Goal: Transaction & Acquisition: Purchase product/service

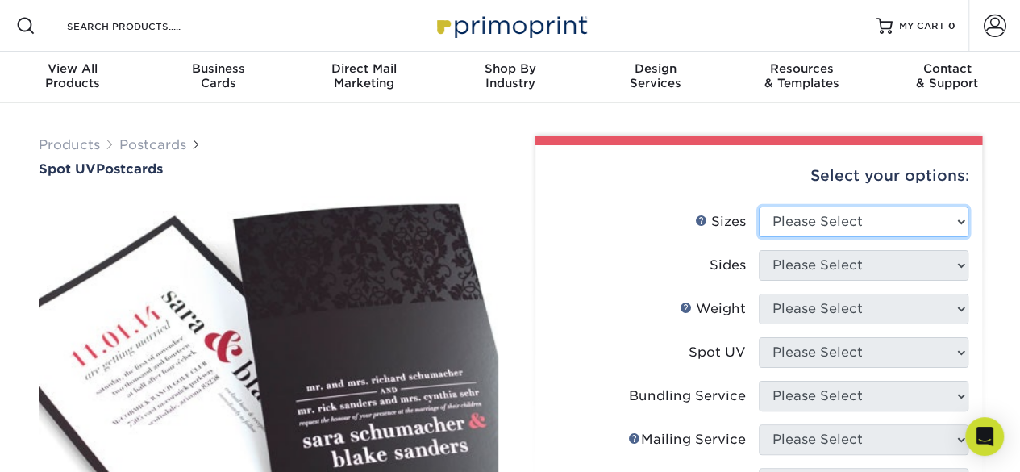
click at [825, 217] on select "Please Select 1.5" x 7" 2" x 6" 2" x 8" 2.12" x 5.5" 2.75" x 4.25" 2.75" x 8.5"…" at bounding box center [864, 221] width 210 height 31
select select "4.00x6.00"
click at [759, 206] on select "Please Select 1.5" x 7" 2" x 6" 2" x 8" 2.12" x 5.5" 2.75" x 4.25" 2.75" x 8.5"…" at bounding box center [864, 221] width 210 height 31
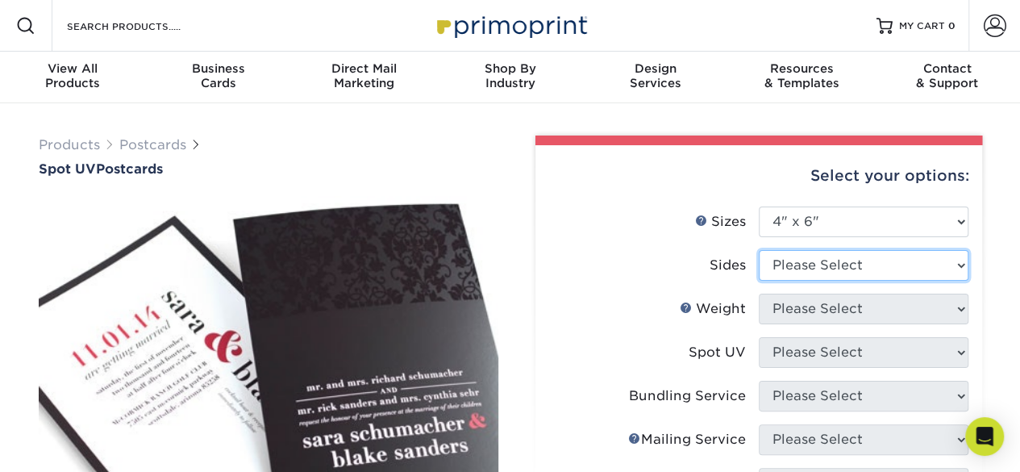
click at [835, 262] on select "Please Select Print Both Sides Print Front Only" at bounding box center [864, 265] width 210 height 31
select select "13abbda7-1d64-4f25-8bb2-c179b224825d"
click at [759, 250] on select "Please Select Print Both Sides Print Front Only" at bounding box center [864, 265] width 210 height 31
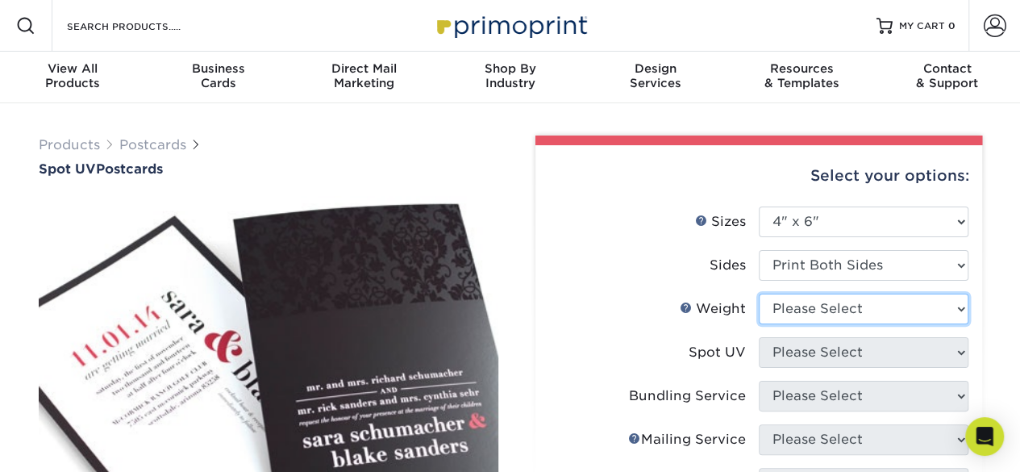
click at [848, 312] on select "Please Select 16PT" at bounding box center [864, 308] width 210 height 31
select select "16PT"
click at [759, 293] on select "Please Select 16PT" at bounding box center [864, 308] width 210 height 31
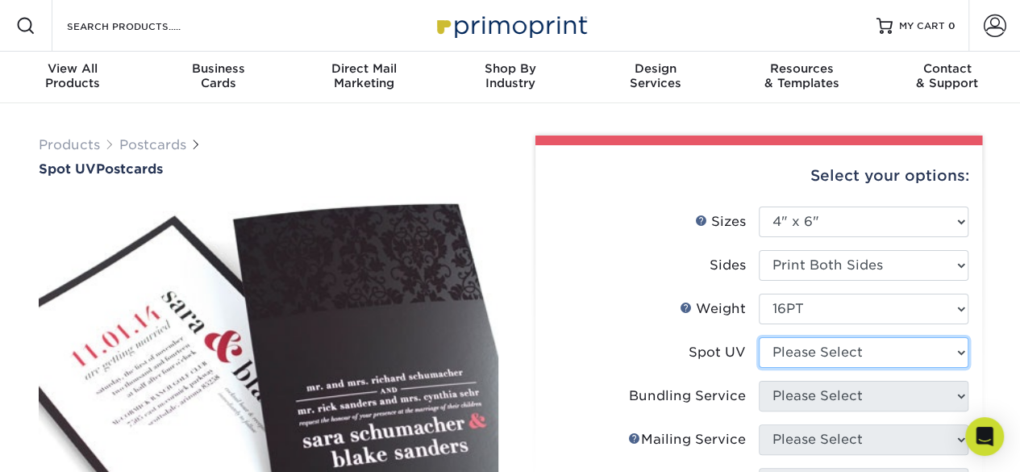
click at [848, 362] on select "Please Select Front and Back (Both Sides) Front Only Back Only" at bounding box center [864, 352] width 210 height 31
select select "1"
click at [759, 337] on select "Please Select Front and Back (Both Sides) Front Only Back Only" at bounding box center [864, 352] width 210 height 31
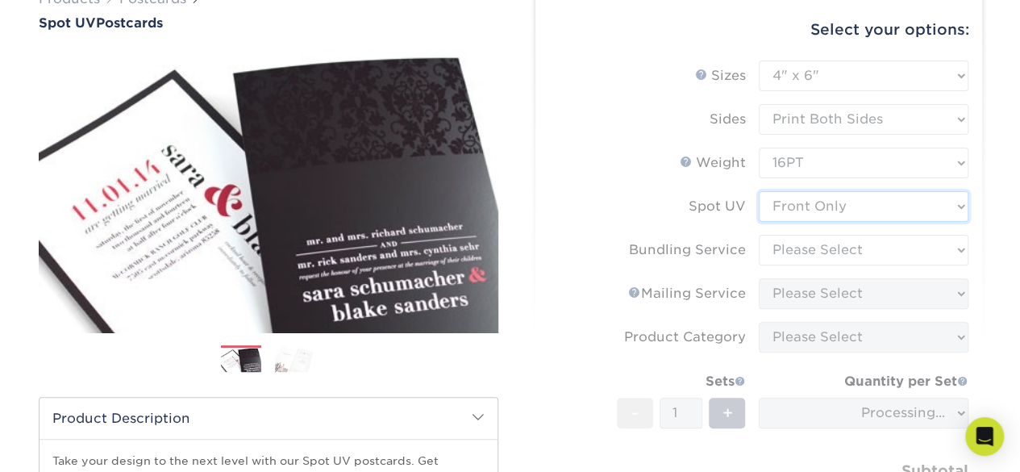
scroll to position [150, 0]
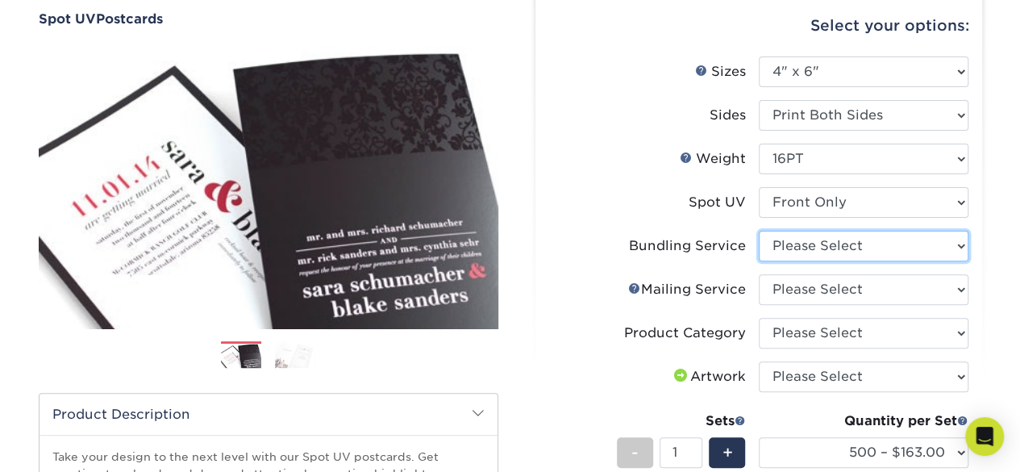
click at [920, 249] on select "Please Select No Bundling Services Yes, Bundles of 50 (+2 Days) Yes, Bundles of…" at bounding box center [864, 246] width 210 height 31
select select "58689abb-25c0-461c-a4c3-a80b627d6649"
click at [759, 231] on select "Please Select No Bundling Services Yes, Bundles of 50 (+2 Days) Yes, Bundles of…" at bounding box center [864, 246] width 210 height 31
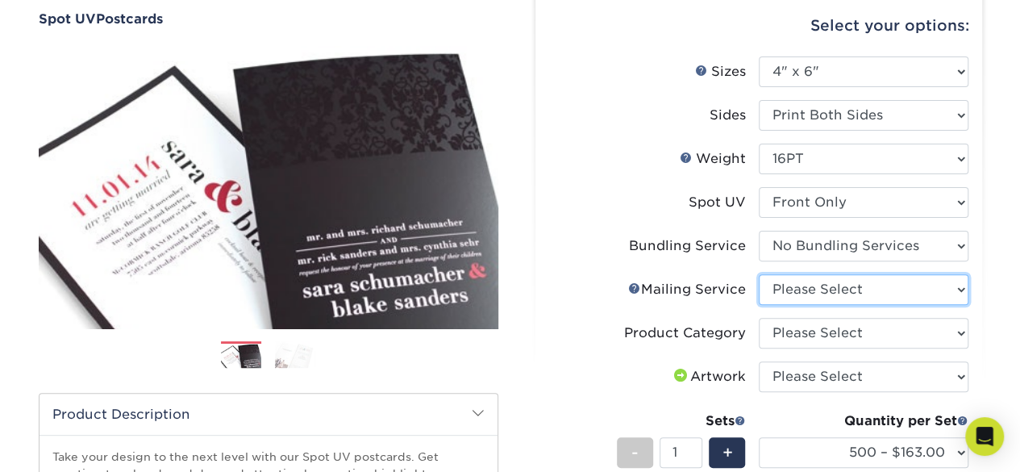
click at [890, 293] on select "Please Select No Direct Mailing Service No, I will mail/stamp/imprint Direct Ma…" at bounding box center [864, 289] width 210 height 31
select select "3e5e9bdd-d78a-4c28-a41d-fe1407925ca6"
click at [759, 274] on select "Please Select No Direct Mailing Service No, I will mail/stamp/imprint Direct Ma…" at bounding box center [864, 289] width 210 height 31
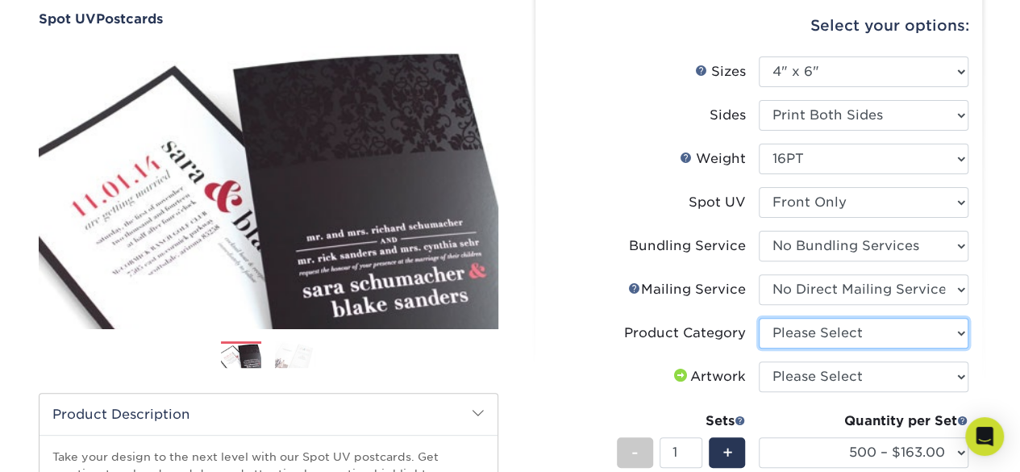
click at [892, 335] on select "Please Select Postcards" at bounding box center [864, 333] width 210 height 31
select select "9b7272e0-d6c8-4c3c-8e97-d3a1bcdab858"
click at [759, 318] on select "Please Select Postcards" at bounding box center [864, 333] width 210 height 31
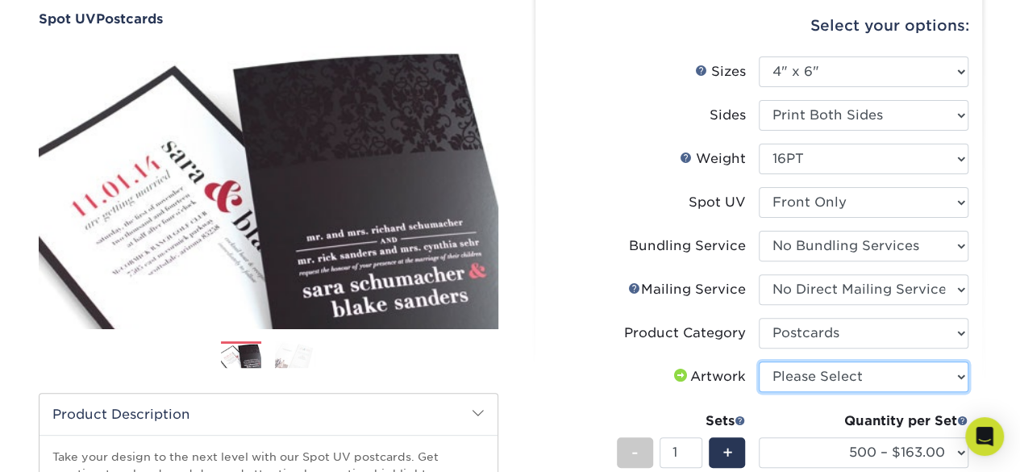
click at [897, 382] on select "Please Select I will upload files I need a design - $150" at bounding box center [864, 376] width 210 height 31
select select "upload"
click at [759, 361] on select "Please Select I will upload files I need a design - $150" at bounding box center [864, 376] width 210 height 31
click at [782, 410] on li "Sets - 1 + Quantity per Set 500 – $163.00 1000 – $194.00 2500 – $321.00 5000 – …" at bounding box center [758, 452] width 419 height 94
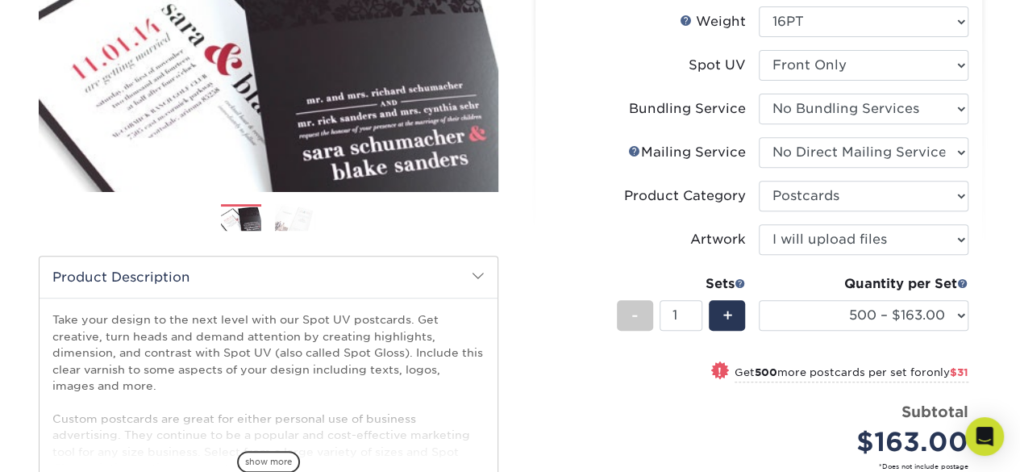
scroll to position [288, 0]
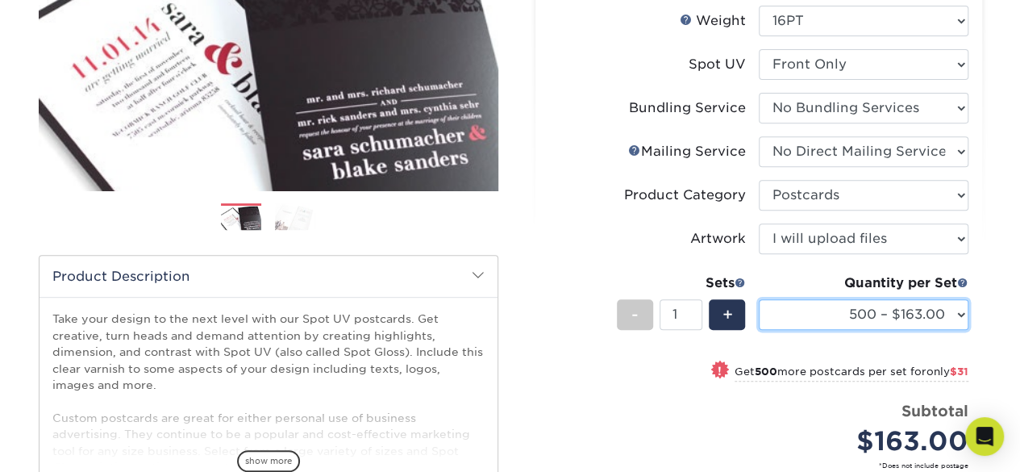
click at [809, 325] on select "500 – $163.00 1000 – $194.00 2500 – $321.00 5000 – $388.00 10000 – $771.00 1500…" at bounding box center [864, 314] width 210 height 31
select select "1000 – $194.00"
click at [759, 299] on select "500 – $163.00 1000 – $194.00 2500 – $321.00 5000 – $388.00 10000 – $771.00 1500…" at bounding box center [864, 314] width 210 height 31
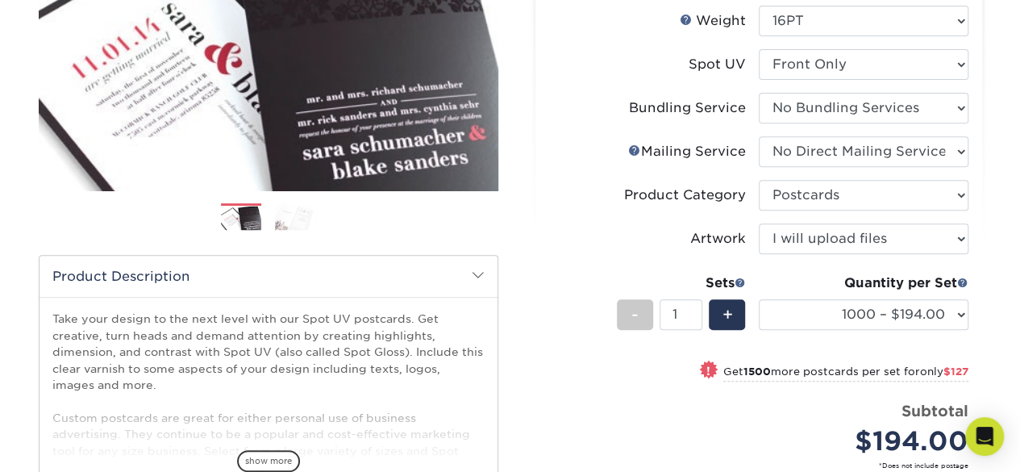
click at [580, 296] on li "Sets - 1 + Quantity per Set 500 – $163.00 1000 – $194.00 2500 – $321.00 5000 – …" at bounding box center [758, 314] width 419 height 94
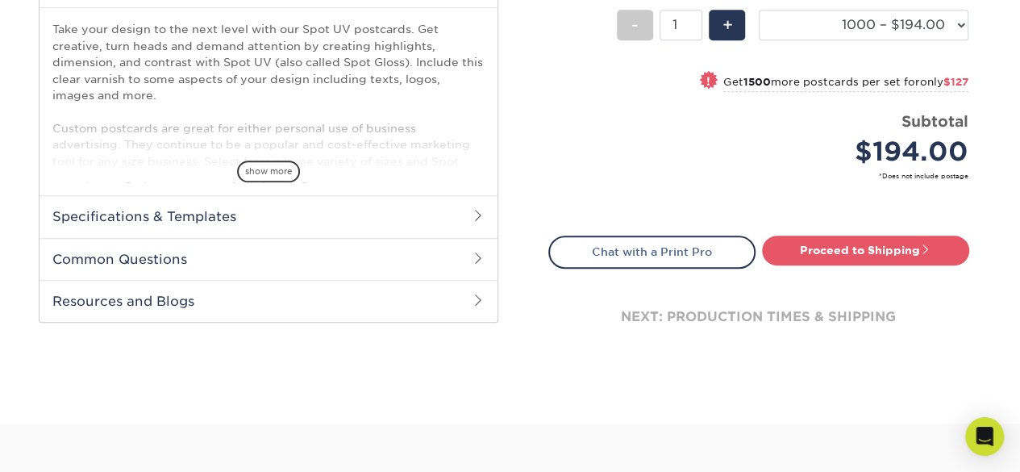
scroll to position [580, 0]
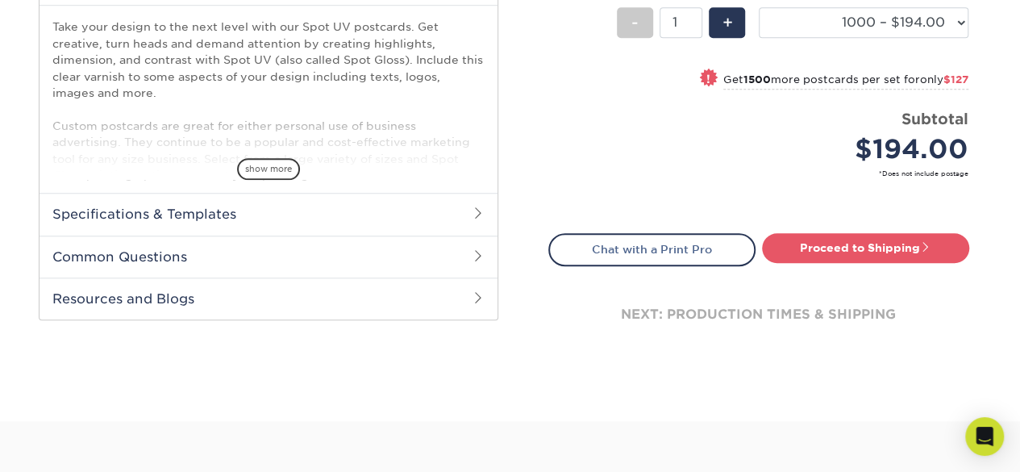
click at [473, 210] on span at bounding box center [478, 212] width 13 height 13
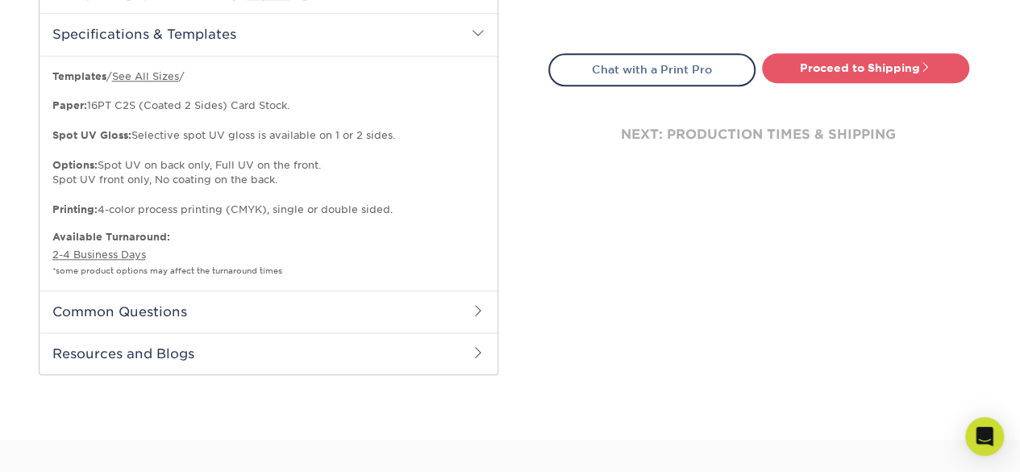
scroll to position [764, 0]
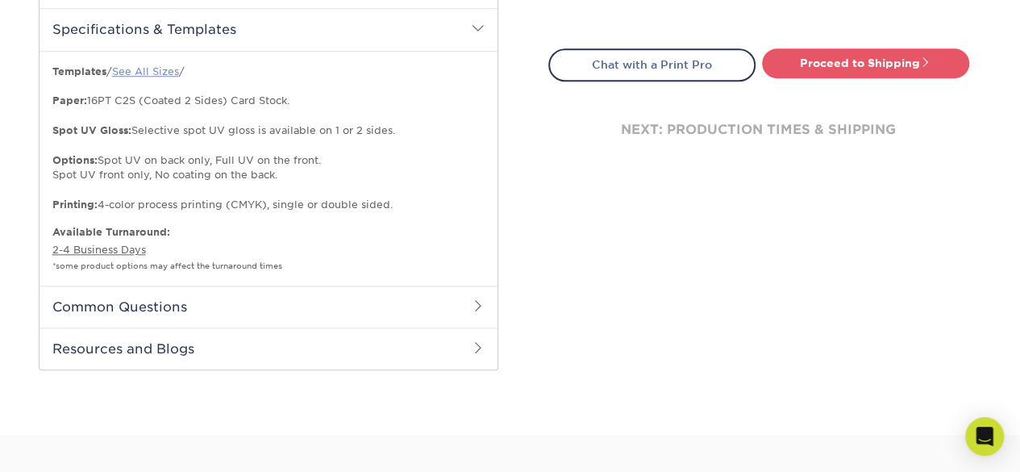
drag, startPoint x: 476, startPoint y: 311, endPoint x: 173, endPoint y: 72, distance: 386.9
click at [173, 72] on div "Product Description Take your design to the next level with our Spot UV postcar…" at bounding box center [269, 74] width 460 height 592
click at [173, 72] on link "See All Sizes" at bounding box center [145, 71] width 67 height 12
click at [337, 315] on h2 "Common Questions" at bounding box center [269, 306] width 458 height 42
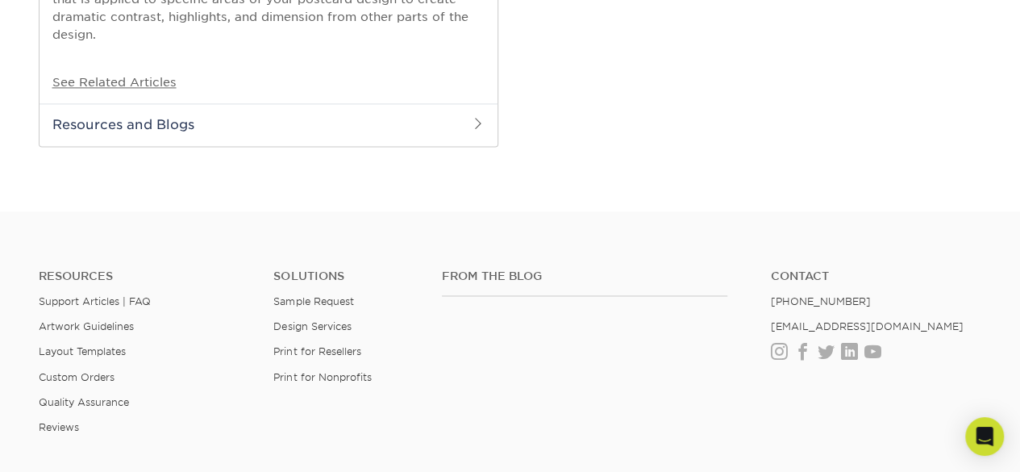
scroll to position [1154, 0]
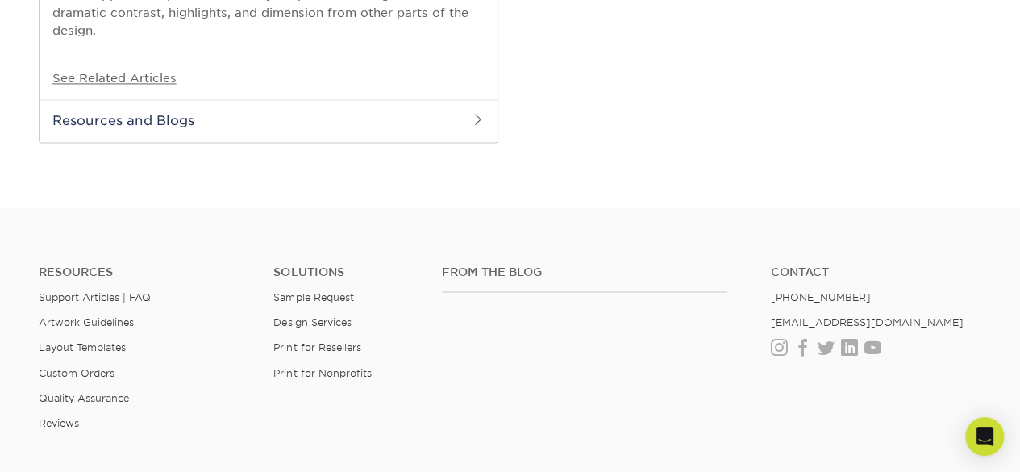
click at [398, 122] on h2 "Resources and Blogs" at bounding box center [269, 120] width 458 height 42
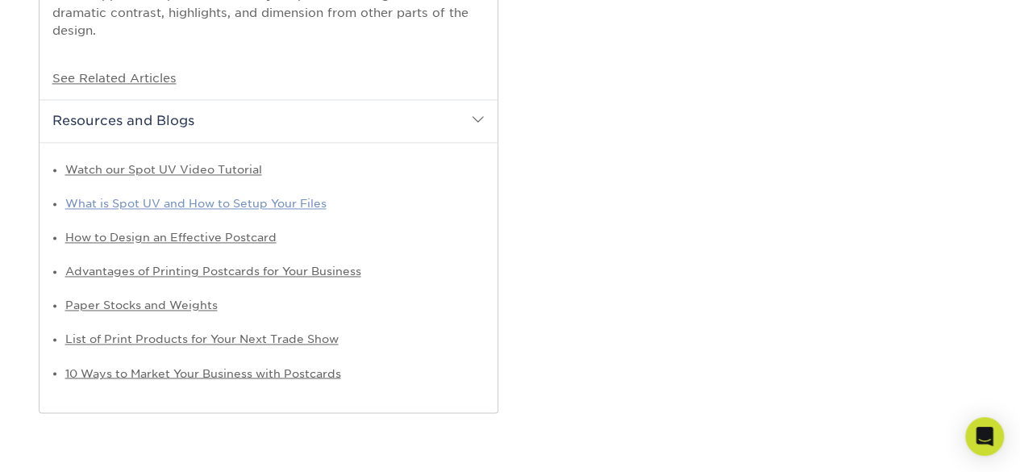
click at [318, 204] on link "What is Spot UV and How to Setup Your Files" at bounding box center [195, 203] width 261 height 13
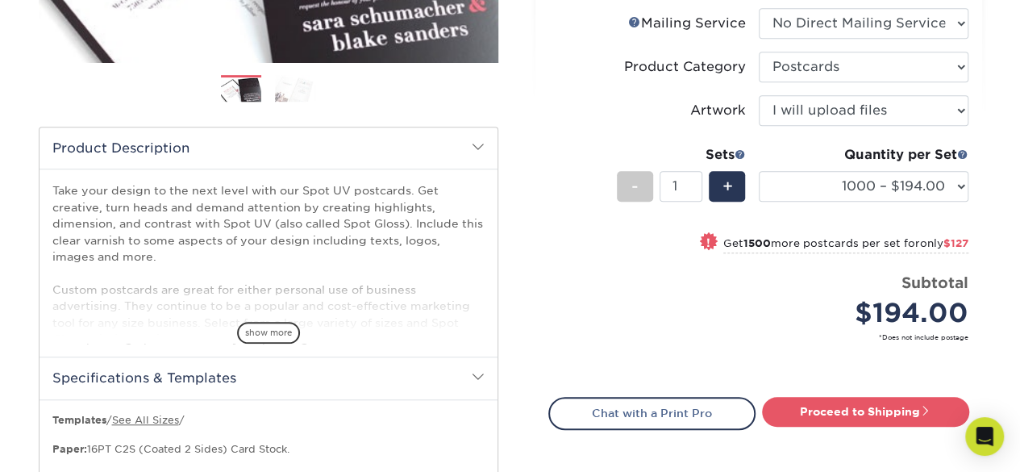
scroll to position [0, 0]
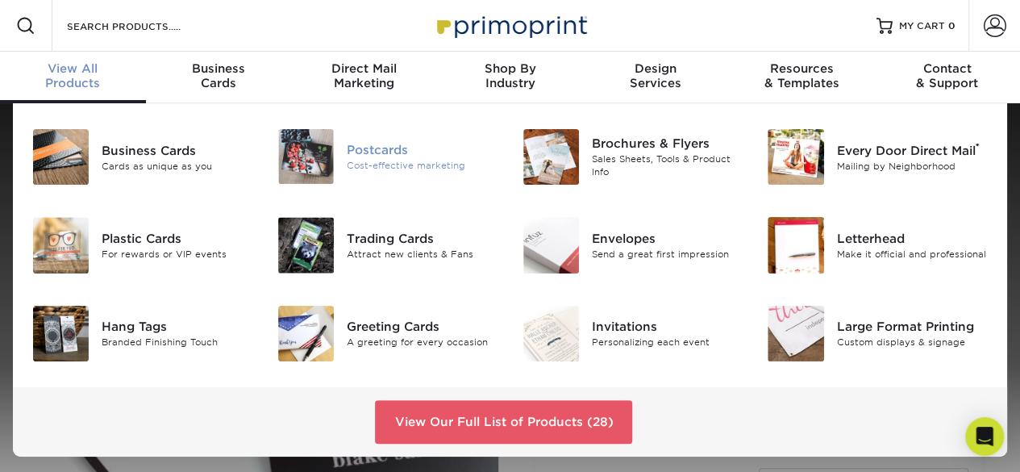
click at [385, 164] on div "Cost-effective marketing" at bounding box center [423, 166] width 152 height 14
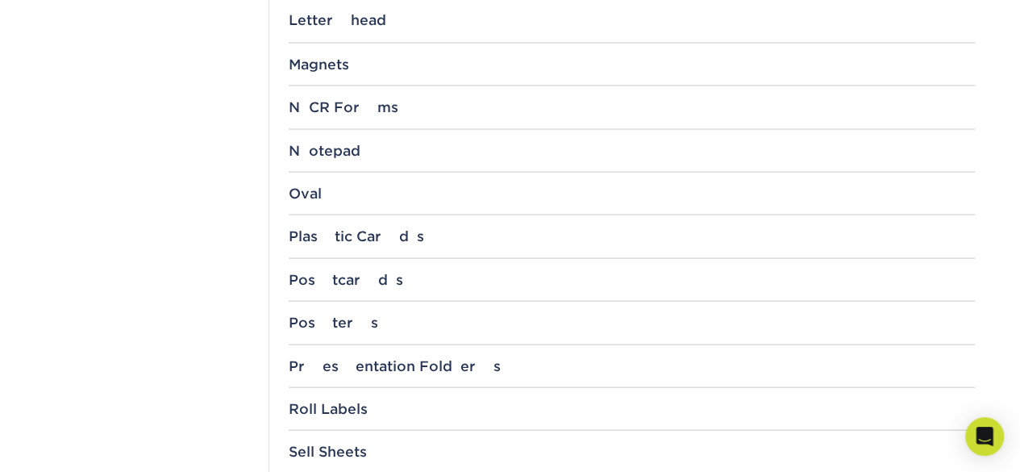
scroll to position [1502, 0]
click at [311, 270] on div "Postcards" at bounding box center [632, 278] width 686 height 16
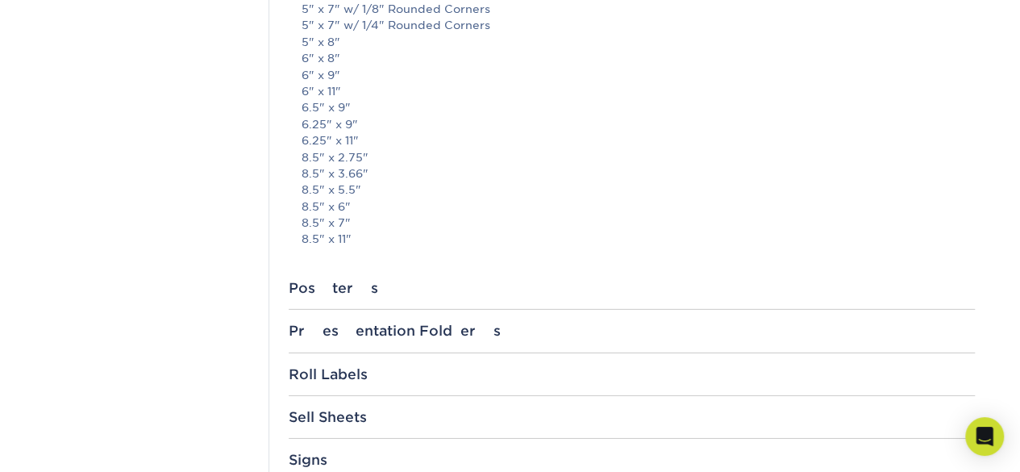
scroll to position [2356, 0]
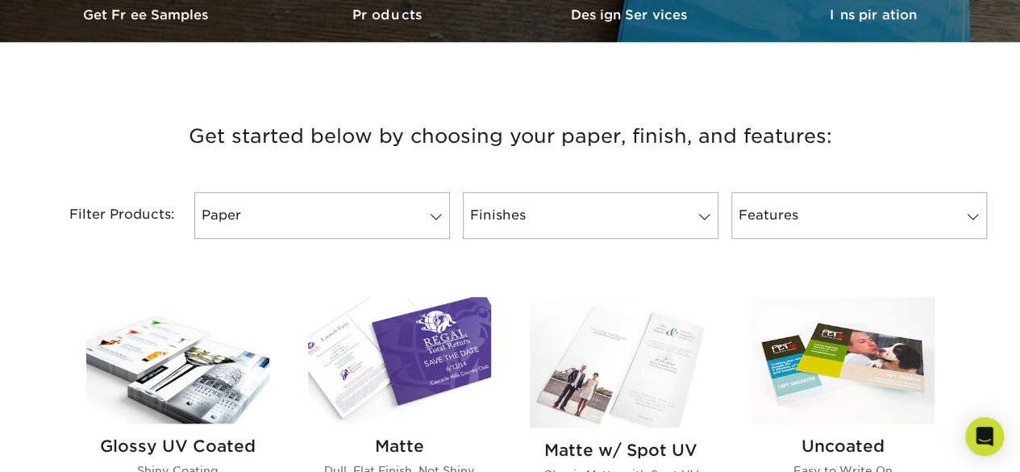
scroll to position [519, 0]
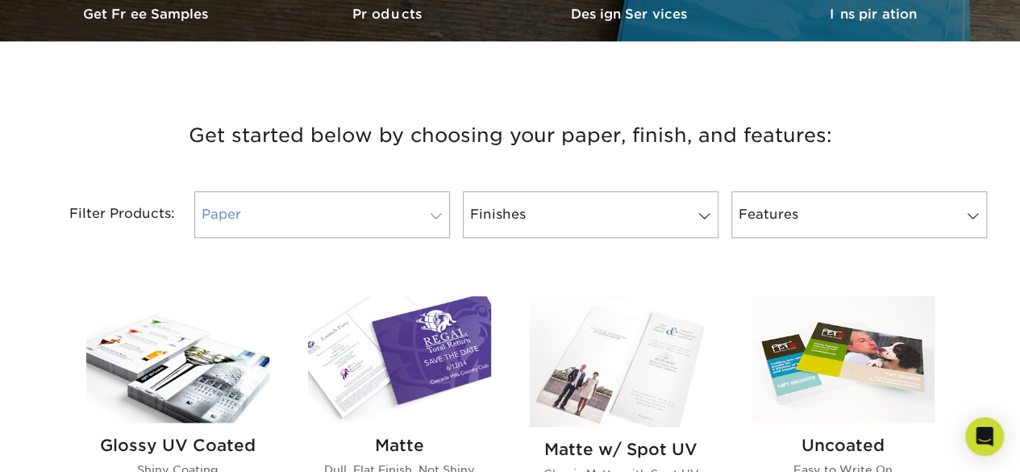
click at [372, 210] on link "Paper" at bounding box center [322, 214] width 256 height 47
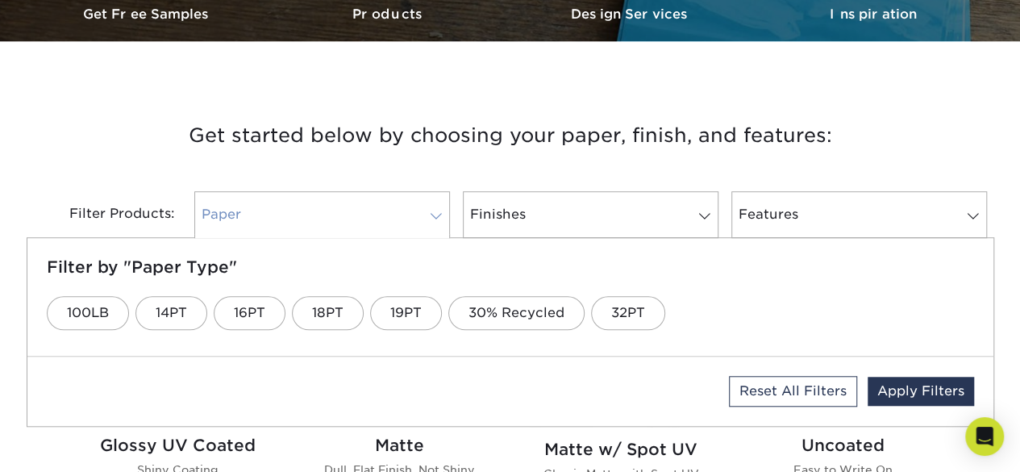
click at [372, 210] on link "Paper" at bounding box center [322, 214] width 256 height 47
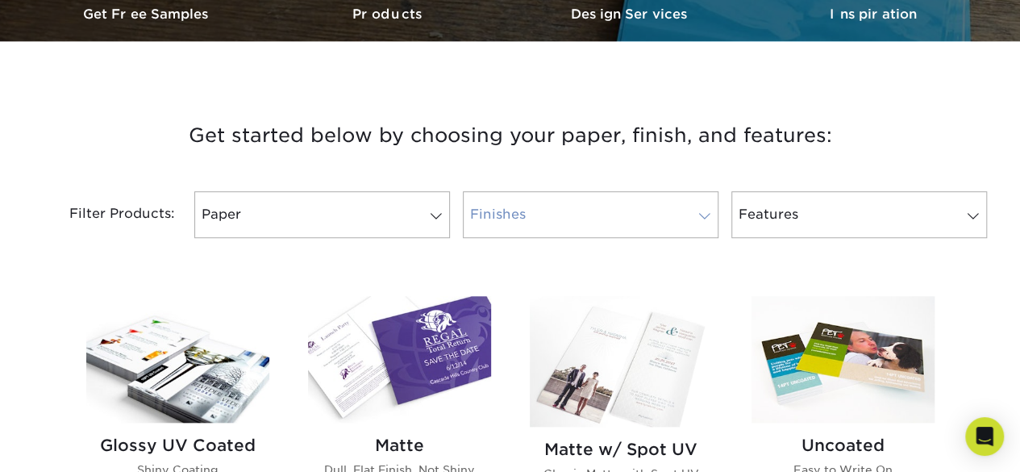
click at [548, 215] on link "Finishes" at bounding box center [591, 214] width 256 height 47
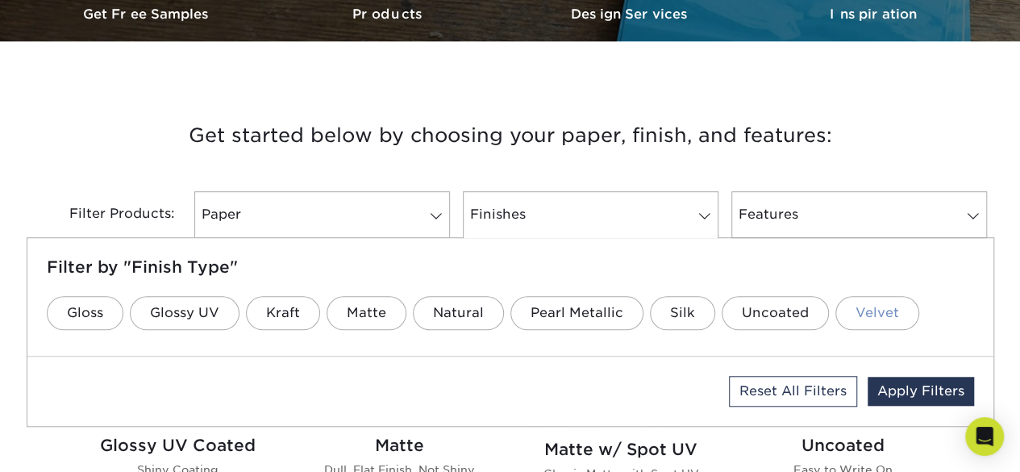
click at [842, 310] on link "Velvet" at bounding box center [877, 313] width 84 height 34
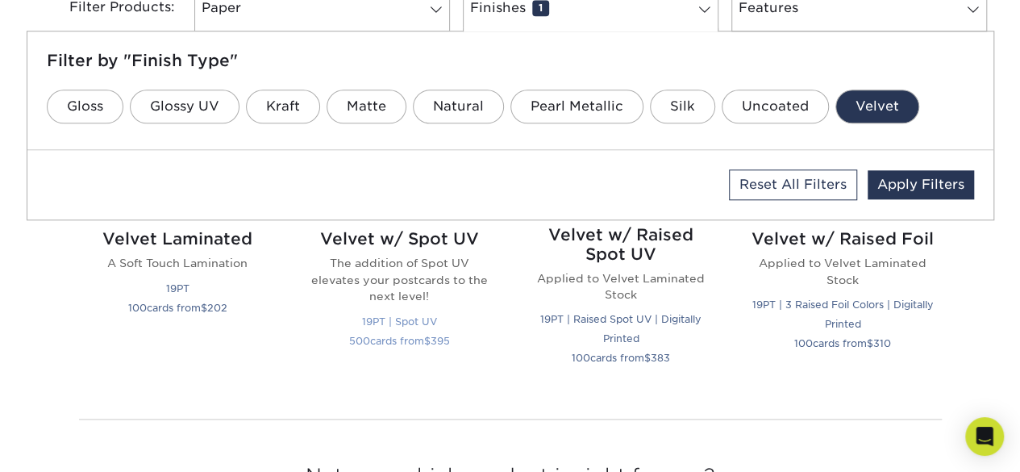
scroll to position [727, 0]
click at [403, 265] on p "The addition of Spot UV elevates your postcards to the next level!" at bounding box center [399, 279] width 183 height 49
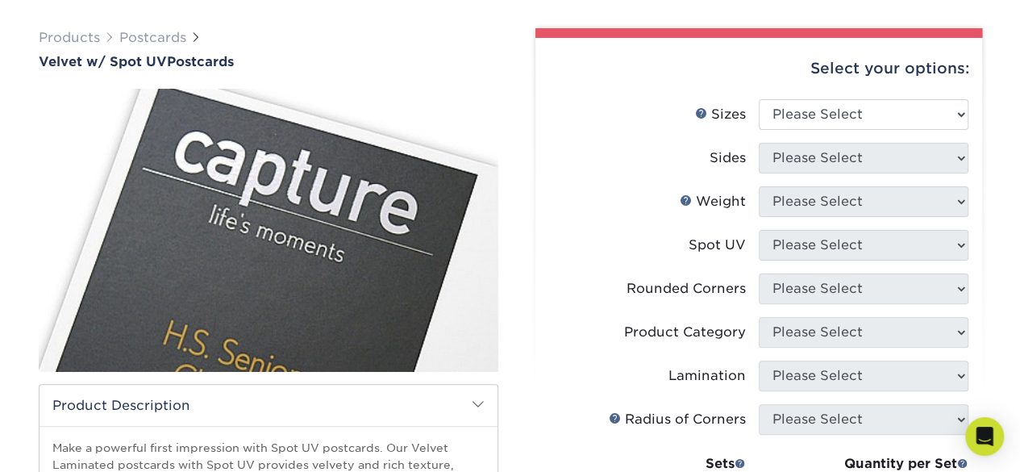
scroll to position [108, 0]
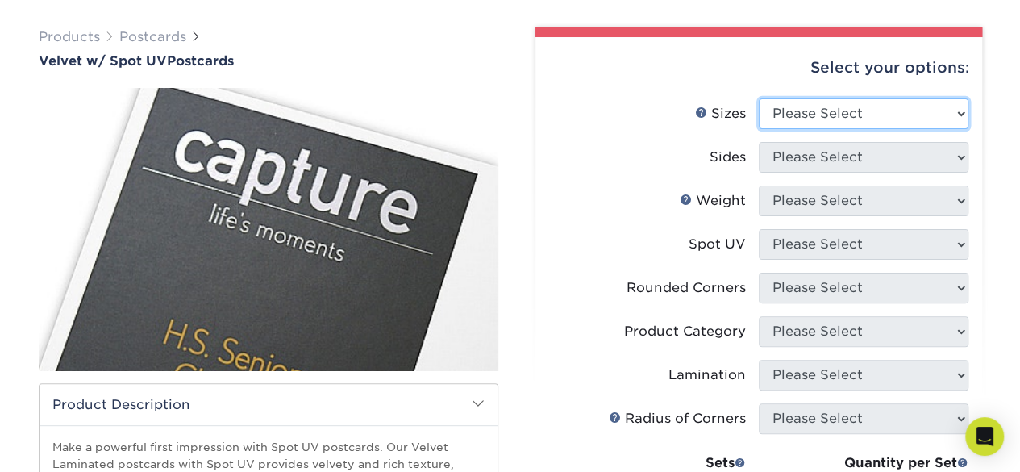
click at [957, 120] on select "Please Select 2" x 6" 2" x 8" 3" x 5" 3.5" x 3.5" 3.5" x 4" 3.5" x 8.5" 3.67" x…" at bounding box center [864, 113] width 210 height 31
select select "6.00x8.00"
click at [759, 98] on select "Please Select 2" x 6" 2" x 8" 3" x 5" 3.5" x 3.5" 3.5" x 4" 3.5" x 8.5" 3.67" x…" at bounding box center [864, 113] width 210 height 31
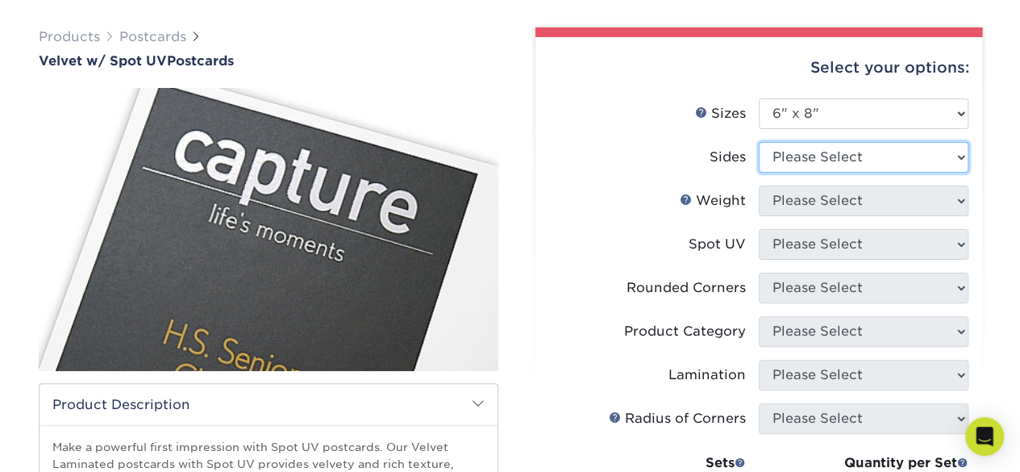
click at [883, 162] on select "Please Select Print Both Sides Print Front Only" at bounding box center [864, 157] width 210 height 31
select select "13abbda7-1d64-4f25-8bb2-c179b224825d"
click at [759, 142] on select "Please Select Print Both Sides Print Front Only" at bounding box center [864, 157] width 210 height 31
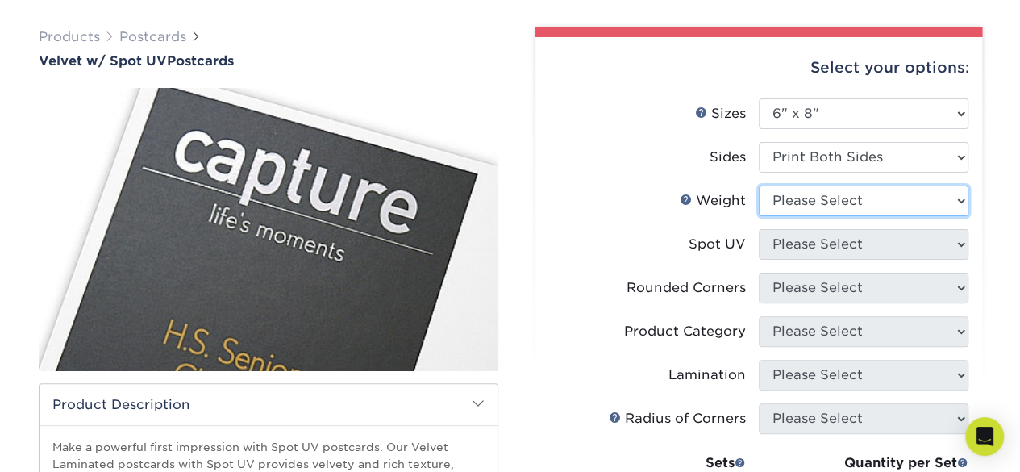
click at [873, 199] on select "Please Select 16PT" at bounding box center [864, 200] width 210 height 31
select select "16PT"
click at [759, 185] on select "Please Select 16PT" at bounding box center [864, 200] width 210 height 31
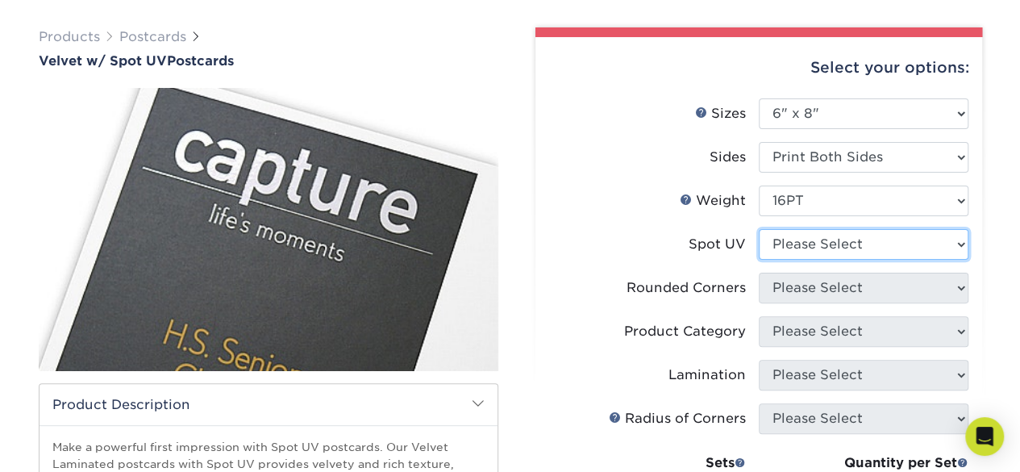
click at [847, 246] on select "Please Select Front and Back (Both Sides) Front Only Back Only" at bounding box center [864, 244] width 210 height 31
select select "1"
click at [759, 229] on select "Please Select Front and Back (Both Sides) Front Only Back Only" at bounding box center [864, 244] width 210 height 31
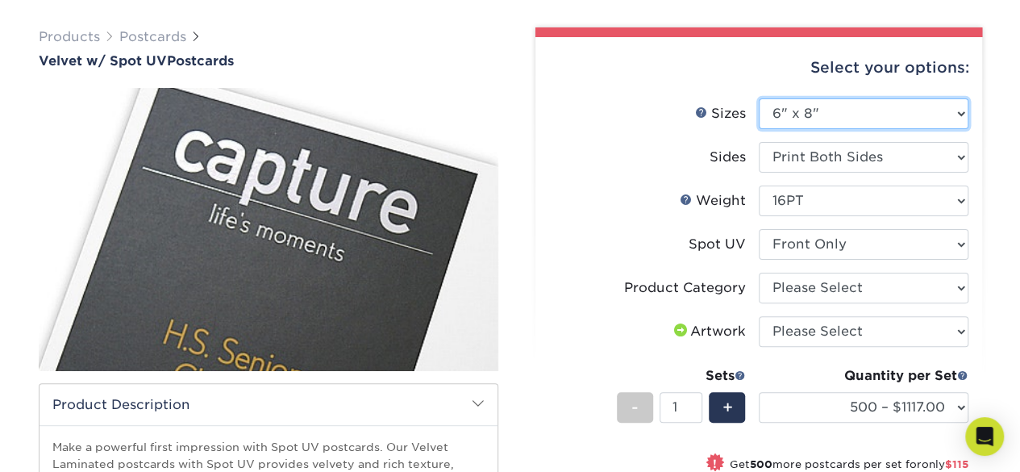
click at [829, 125] on select "Please Select 2" x 6" 2" x 8" 3" x 5" 3.5" x 3.5" 3.5" x 4" 3.5" x 8.5" 3.67" x…" at bounding box center [864, 113] width 210 height 31
select select "4.00x6.00"
click at [759, 98] on select "Please Select 2" x 6" 2" x 8" 3" x 5" 3.5" x 3.5" 3.5" x 4" 3.5" x 8.5" 3.67" x…" at bounding box center [864, 113] width 210 height 31
select select
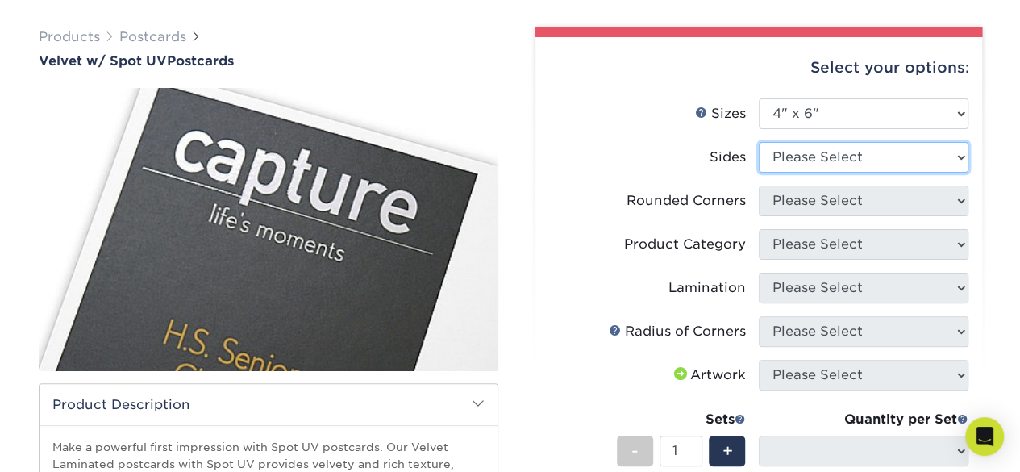
click at [809, 165] on select "Please Select Print Both Sides Print Front Only" at bounding box center [864, 157] width 210 height 31
select select "13abbda7-1d64-4f25-8bb2-c179b224825d"
click at [759, 142] on select "Please Select Print Both Sides Print Front Only" at bounding box center [864, 157] width 210 height 31
select select
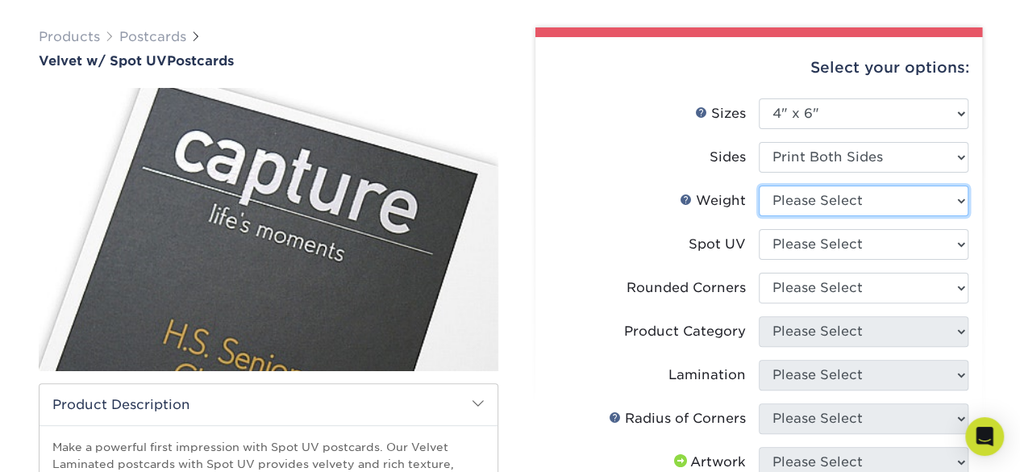
click at [853, 201] on select "Please Select 16PT" at bounding box center [864, 200] width 210 height 31
select select "16PT"
click at [759, 185] on select "Please Select 16PT" at bounding box center [864, 200] width 210 height 31
select select
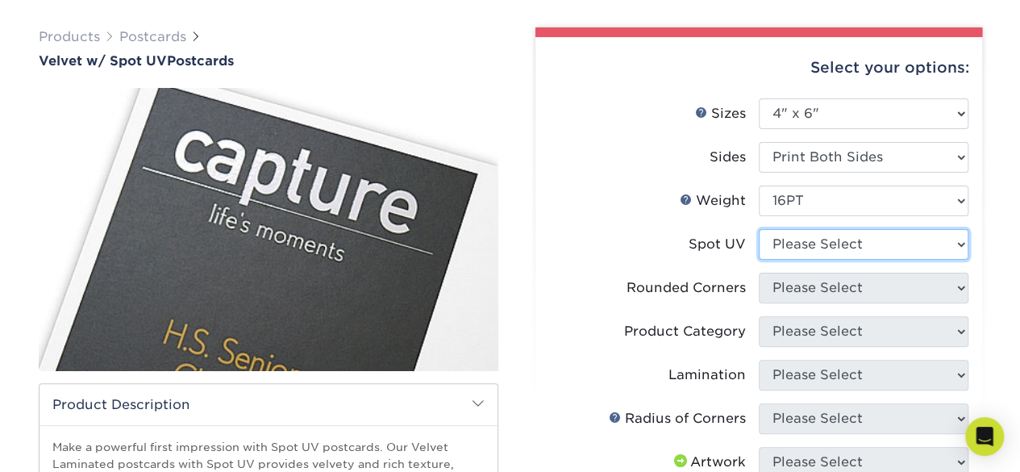
click at [844, 248] on select "Please Select Front and Back (Both Sides) Front Only Back Only" at bounding box center [864, 244] width 210 height 31
select select "1"
click at [759, 229] on select "Please Select Front and Back (Both Sides) Front Only Back Only" at bounding box center [864, 244] width 210 height 31
select select
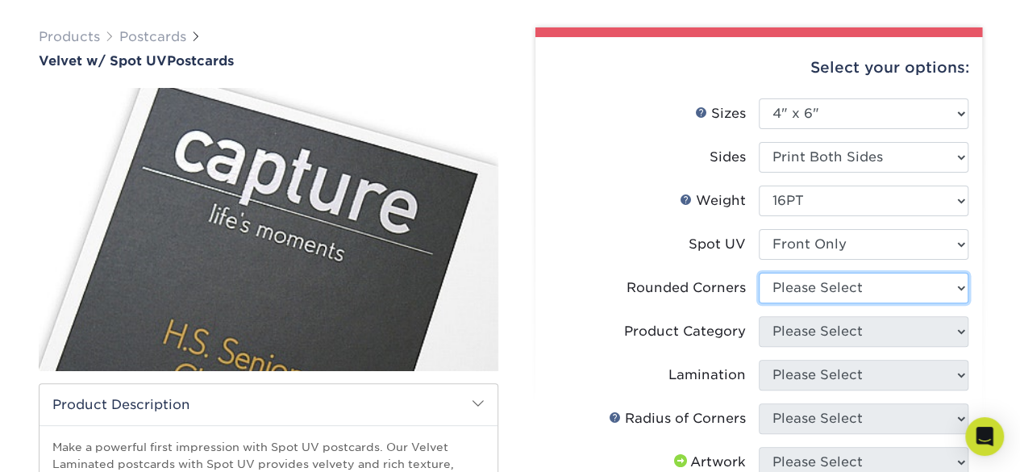
click at [853, 294] on select "Please Select Yes - Round 4 Corners No" at bounding box center [864, 288] width 210 height 31
select select "0"
click at [759, 273] on select "Please Select Yes - Round 4 Corners No" at bounding box center [864, 288] width 210 height 31
select select "-1"
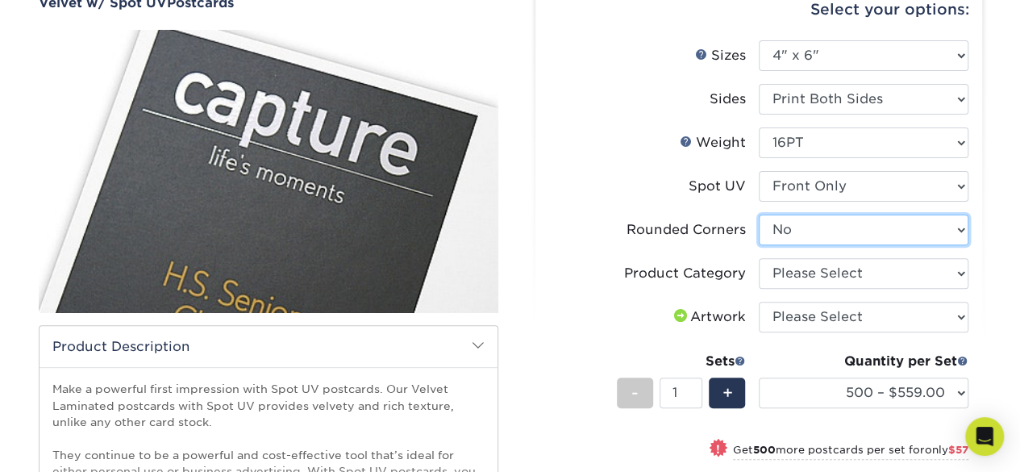
scroll to position [173, 0]
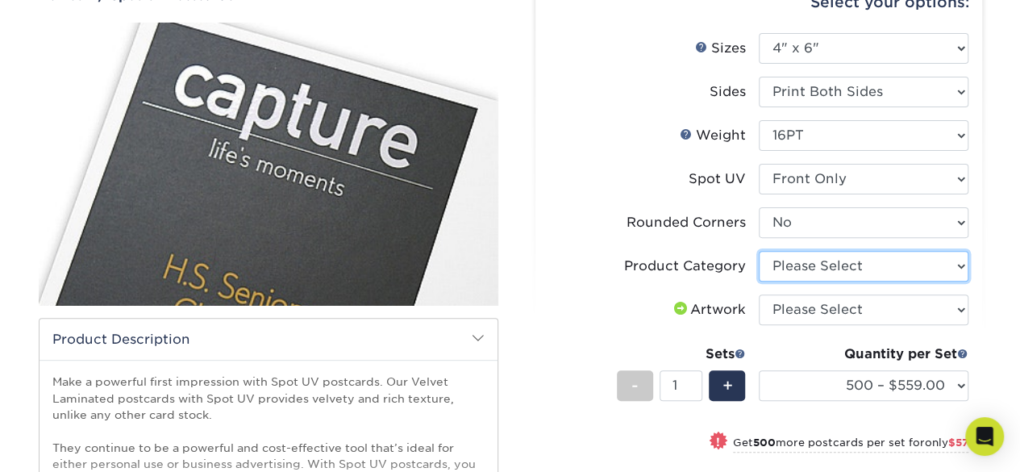
click at [832, 262] on select "Please Select Postcards" at bounding box center [864, 266] width 210 height 31
select select "9b7272e0-d6c8-4c3c-8e97-d3a1bcdab858"
click at [759, 251] on select "Please Select Postcards" at bounding box center [864, 266] width 210 height 31
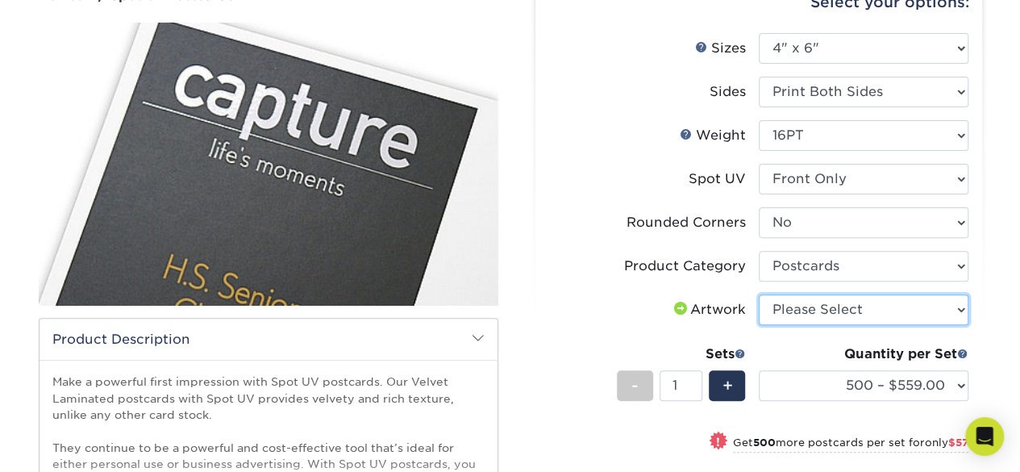
click at [835, 316] on select "Please Select I will upload files I need a design - $150" at bounding box center [864, 309] width 210 height 31
select select "upload"
click at [759, 294] on select "Please Select I will upload files I need a design - $150" at bounding box center [864, 309] width 210 height 31
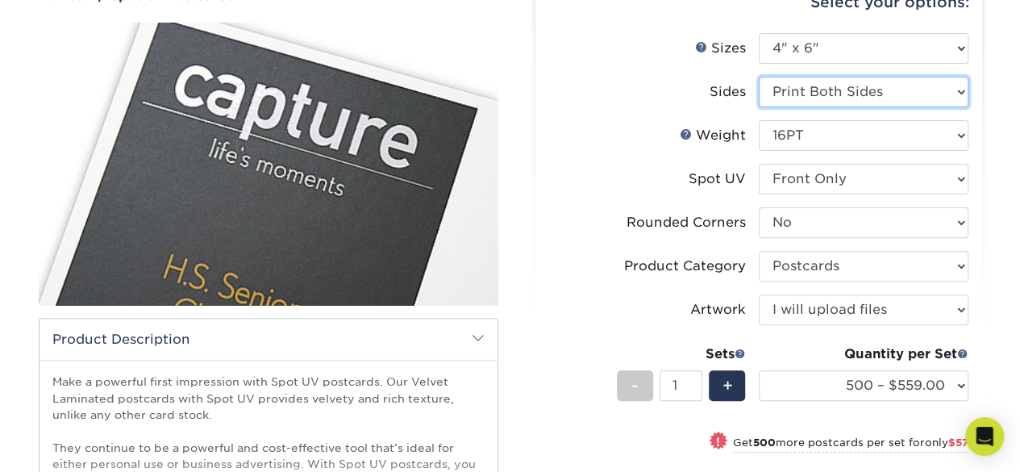
click at [876, 85] on select "Please Select Print Both Sides Print Front Only" at bounding box center [864, 92] width 210 height 31
select select "32d3c223-f82c-492b-b915-ba065a00862f"
click at [759, 77] on select "Please Select Print Both Sides Print Front Only" at bounding box center [864, 92] width 210 height 31
select select "-1"
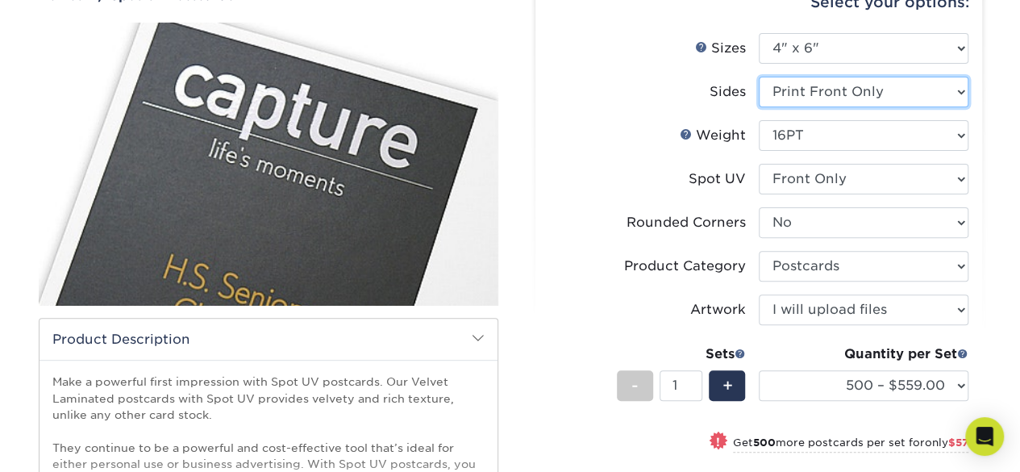
select select
select select "-1"
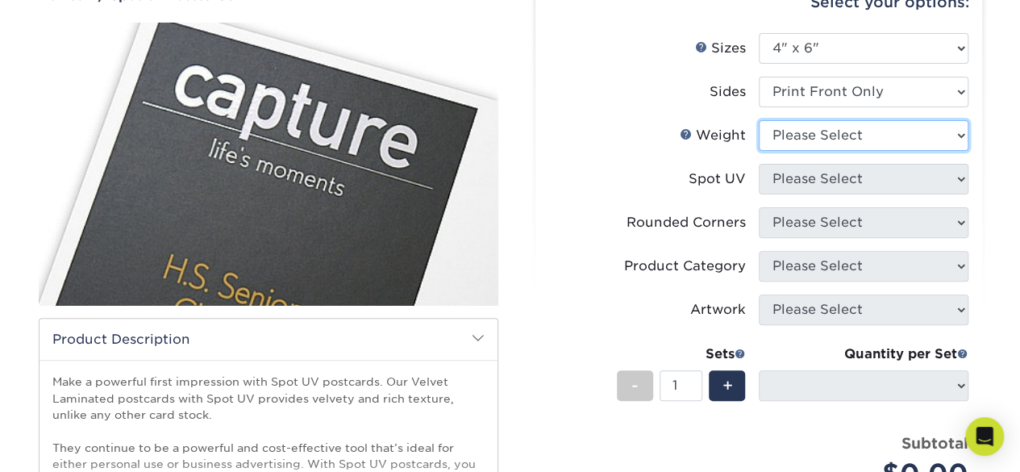
click at [858, 138] on select "Please Select 16PT" at bounding box center [864, 135] width 210 height 31
select select "16PT"
click at [759, 120] on select "Please Select 16PT" at bounding box center [864, 135] width 210 height 31
select select
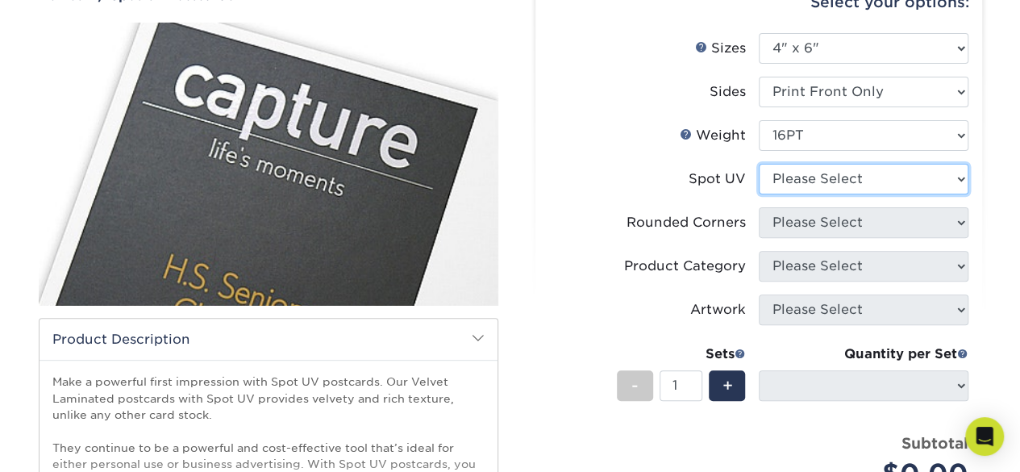
click at [837, 177] on select "Please Select Front Only" at bounding box center [864, 179] width 210 height 31
select select "1"
click at [759, 164] on select "Please Select Front Only" at bounding box center [864, 179] width 210 height 31
select select
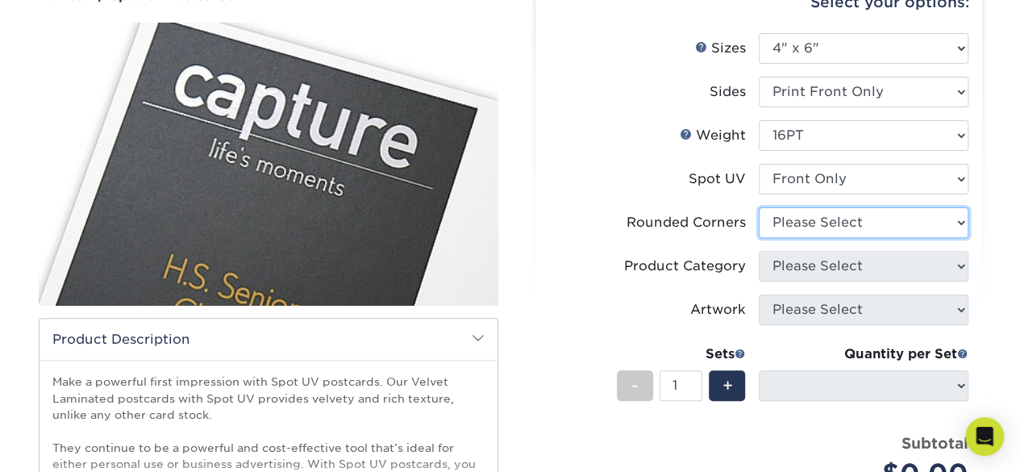
click at [822, 231] on select "Please Select Yes - Round 4 Corners No" at bounding box center [864, 222] width 210 height 31
select select "0"
click at [759, 207] on select "Please Select Yes - Round 4 Corners No" at bounding box center [864, 222] width 210 height 31
select select "-1"
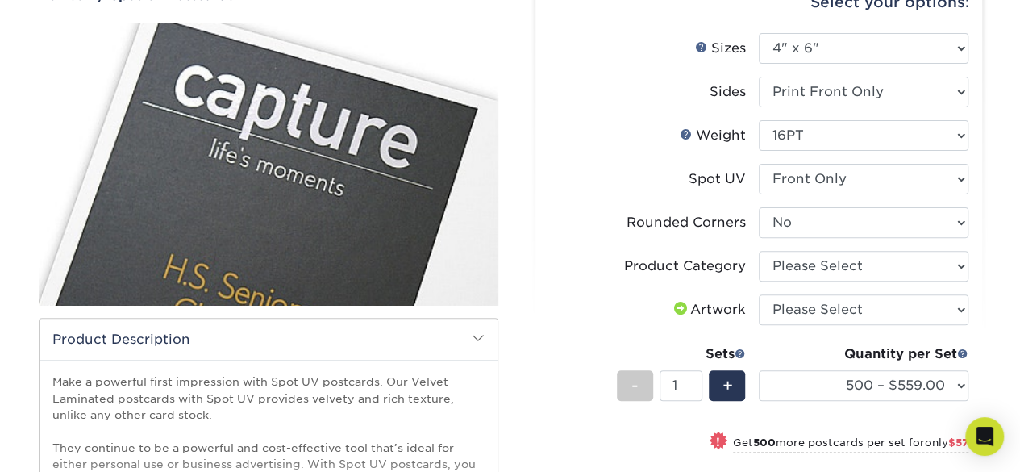
click at [610, 114] on li "Sides Please Select Print Both Sides Print Front Only" at bounding box center [758, 99] width 419 height 44
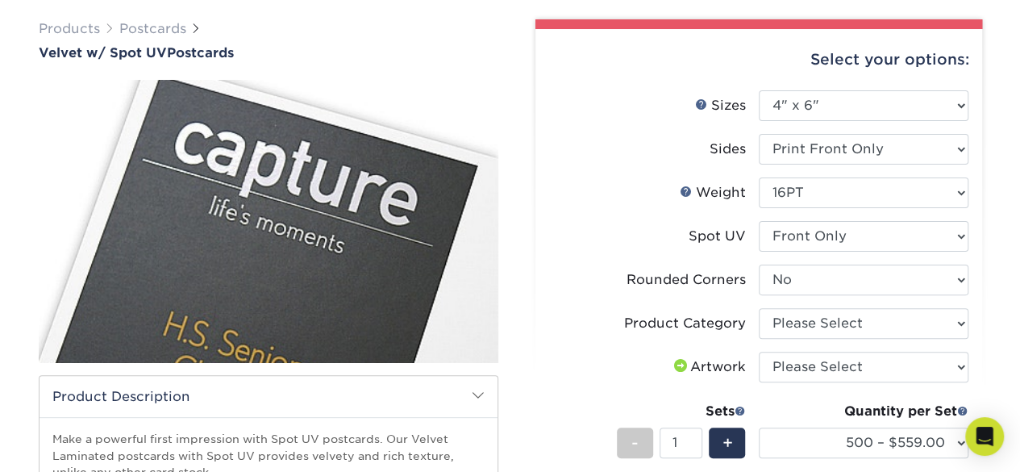
scroll to position [117, 0]
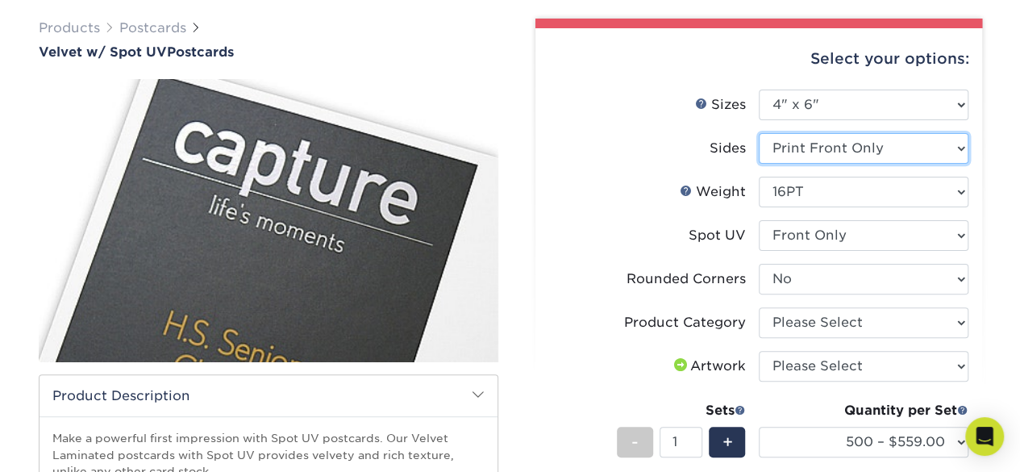
click at [849, 149] on select "Please Select Print Both Sides Print Front Only" at bounding box center [864, 148] width 210 height 31
select select "13abbda7-1d64-4f25-8bb2-c179b224825d"
click at [759, 133] on select "Please Select Print Both Sides Print Front Only" at bounding box center [864, 148] width 210 height 31
select select "-1"
select select
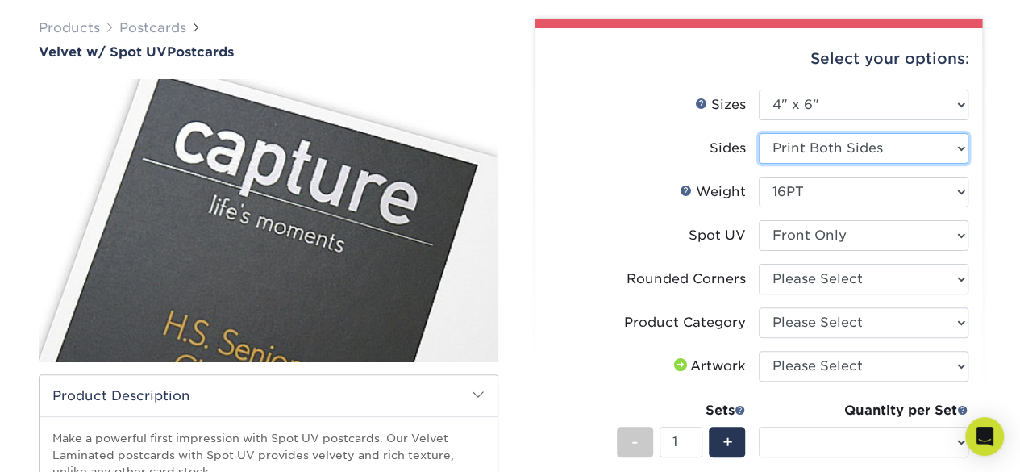
select select "-1"
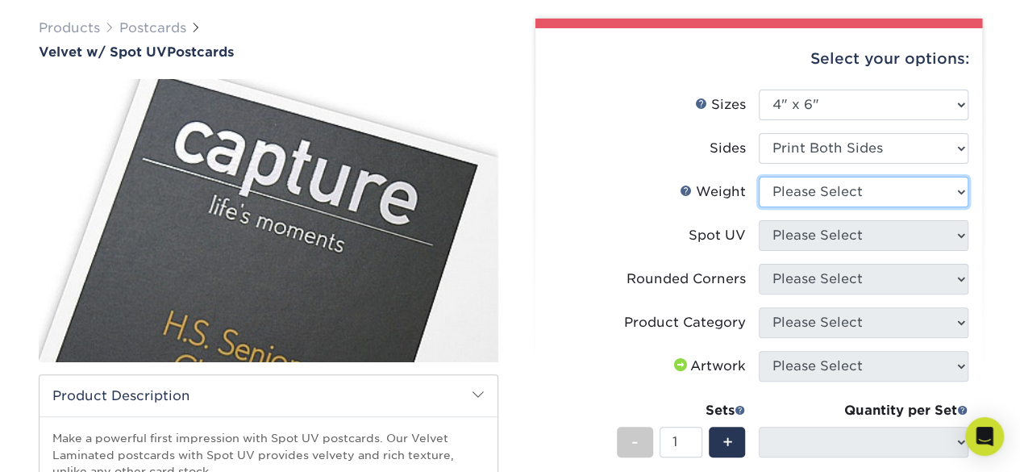
click at [856, 199] on select "Please Select 16PT" at bounding box center [864, 192] width 210 height 31
select select "16PT"
click at [759, 177] on select "Please Select 16PT" at bounding box center [864, 192] width 210 height 31
select select
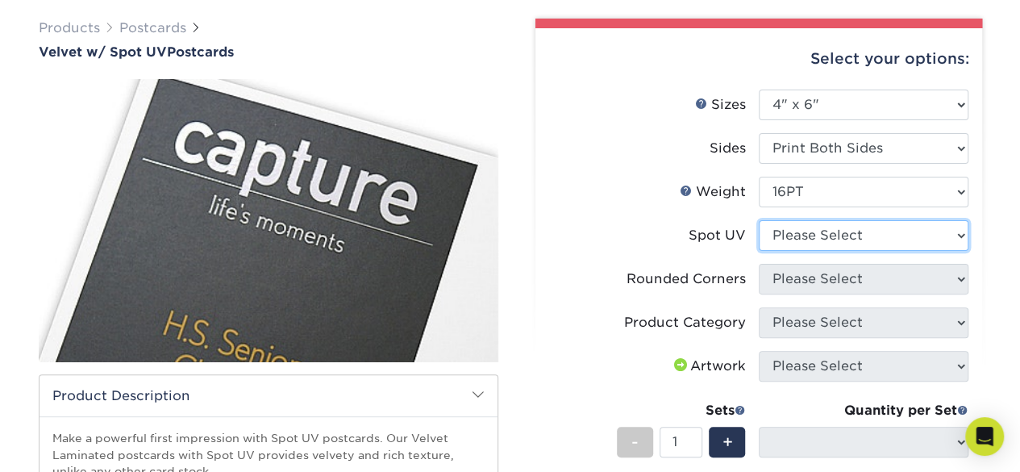
click at [838, 244] on select "Please Select Front and Back (Both Sides) Front Only Back Only" at bounding box center [864, 235] width 210 height 31
select select "1"
click at [759, 220] on select "Please Select Front and Back (Both Sides) Front Only Back Only" at bounding box center [864, 235] width 210 height 31
select select
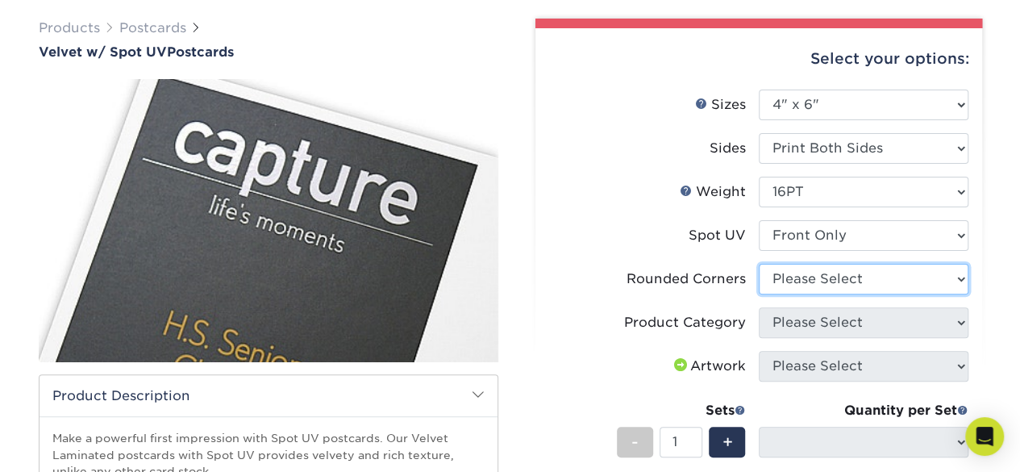
click at [836, 289] on select "Please Select Yes - Round 4 Corners No" at bounding box center [864, 279] width 210 height 31
select select "0"
click at [759, 264] on select "Please Select Yes - Round 4 Corners No" at bounding box center [864, 279] width 210 height 31
select select "-1"
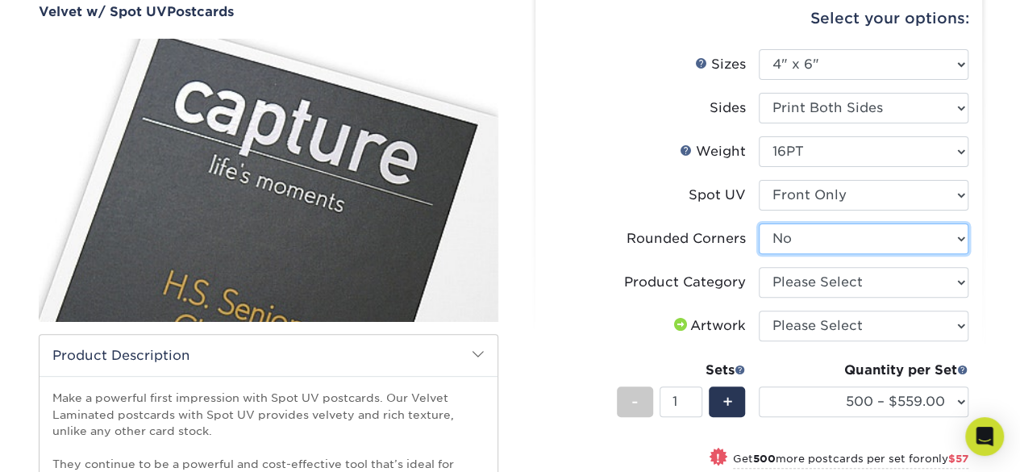
scroll to position [159, 0]
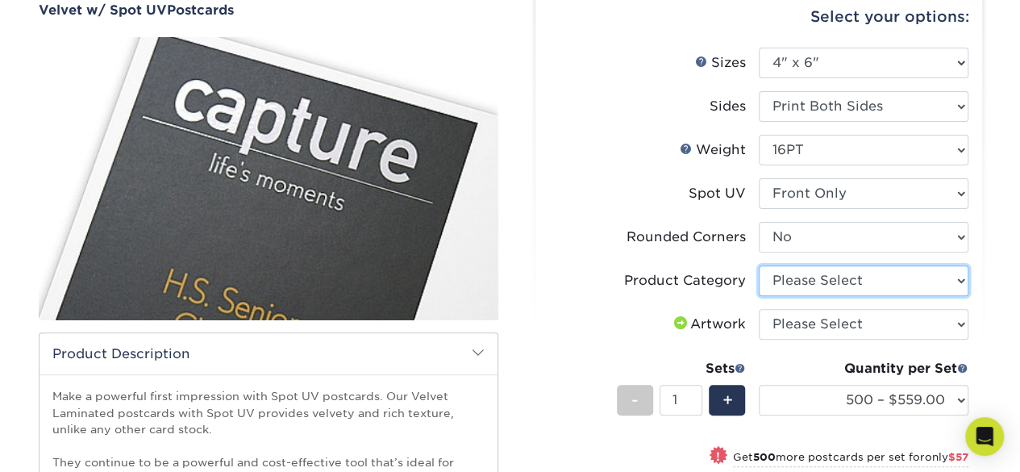
click at [787, 273] on select "Please Select Postcards" at bounding box center [864, 280] width 210 height 31
select select "9b7272e0-d6c8-4c3c-8e97-d3a1bcdab858"
click at [759, 265] on select "Please Select Postcards" at bounding box center [864, 280] width 210 height 31
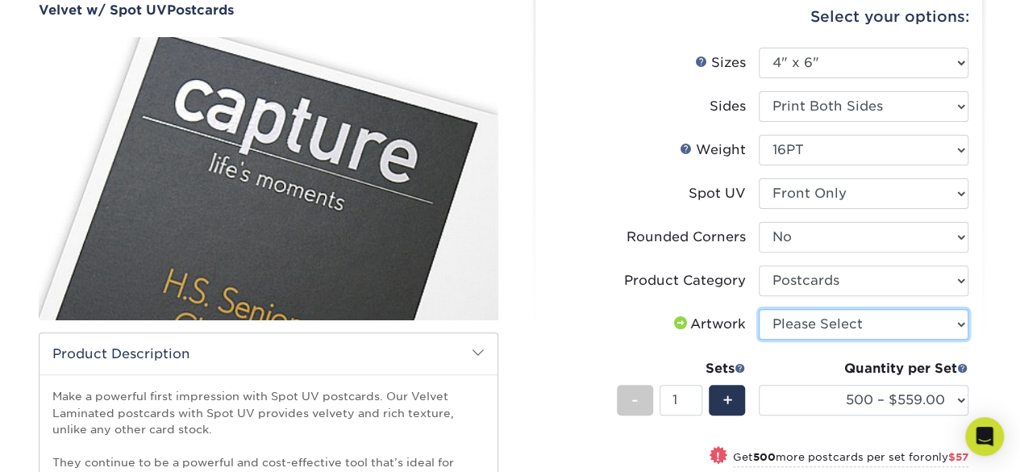
click at [794, 333] on select "Please Select I will upload files I need a design - $150" at bounding box center [864, 324] width 210 height 31
select select "upload"
click at [759, 309] on select "Please Select I will upload files I need a design - $150" at bounding box center [864, 324] width 210 height 31
click at [585, 277] on label "Product Category" at bounding box center [654, 280] width 210 height 31
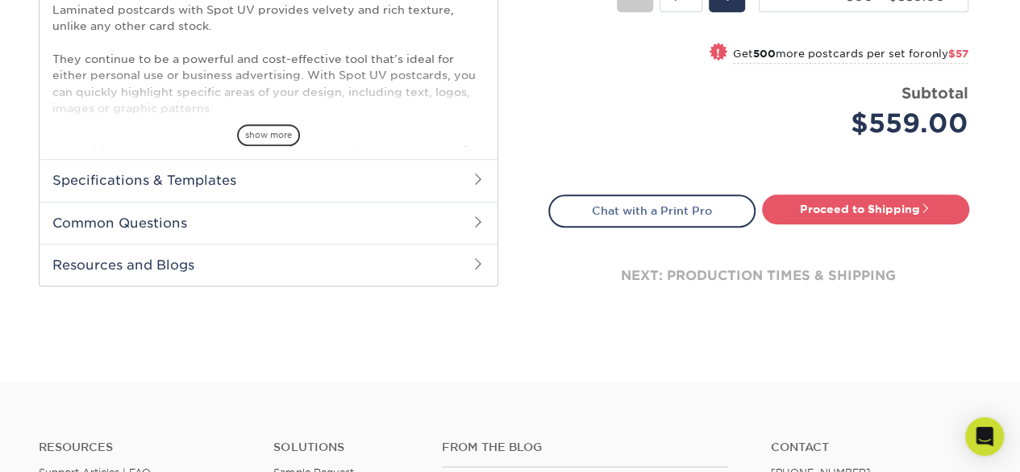
scroll to position [563, 0]
